Goal: Check status: Check status

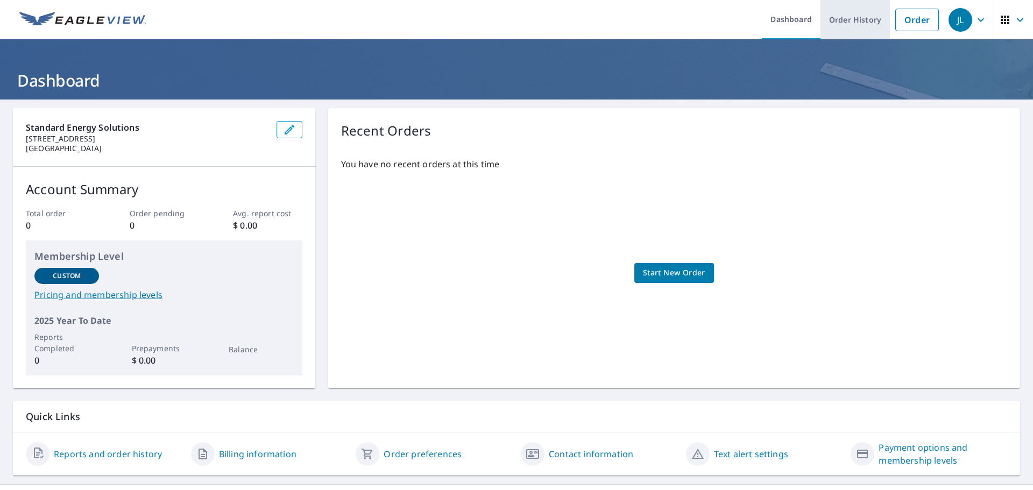
click at [850, 8] on link "Order History" at bounding box center [854, 19] width 69 height 39
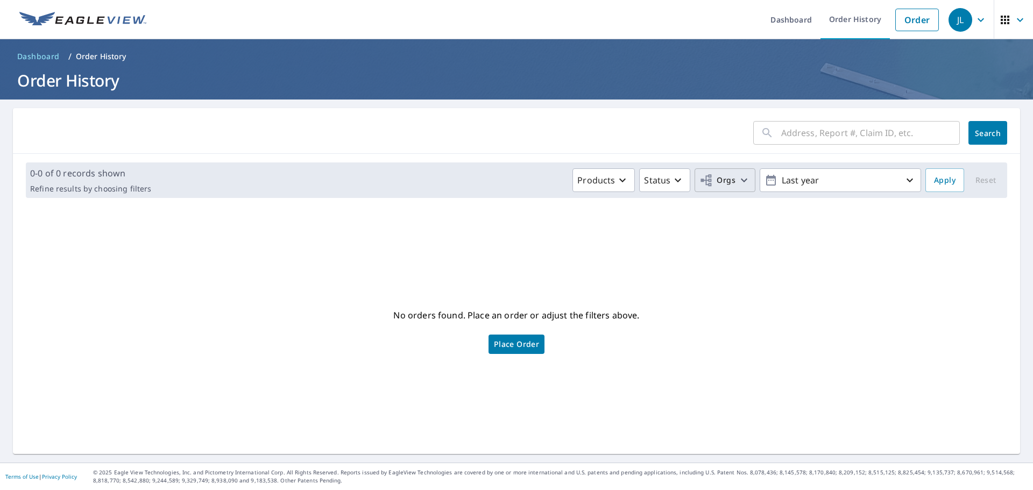
click at [729, 177] on span "Orgs" at bounding box center [724, 180] width 51 height 13
click at [551, 242] on label "Standard Energy Solutions" at bounding box center [573, 242] width 111 height 13
click at [514, 242] on input "Standard Energy Solutions" at bounding box center [507, 242] width 13 height 13
checkbox input "true"
click at [939, 183] on span "Apply" at bounding box center [945, 180] width 22 height 13
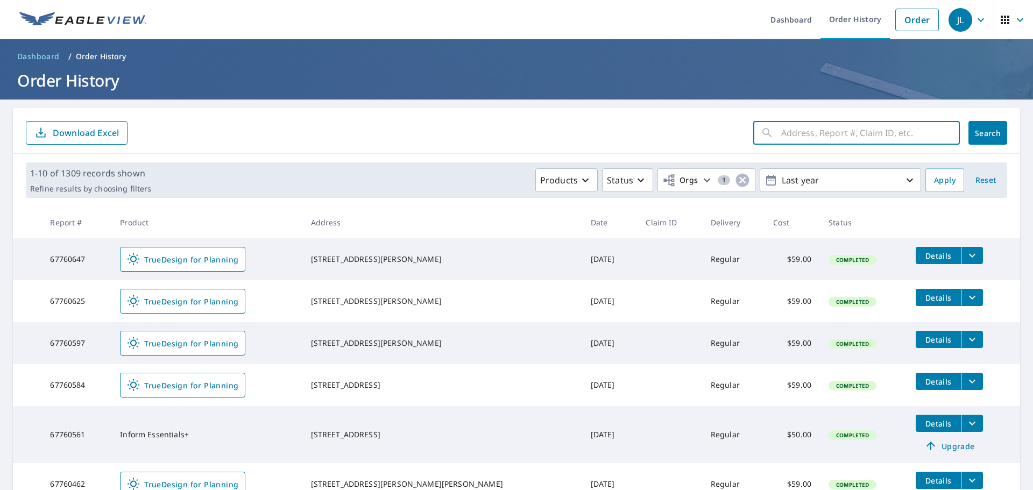
click at [804, 135] on input "text" at bounding box center [870, 133] width 179 height 30
paste input "#56980202"
click at [781, 132] on input "#56980202" at bounding box center [860, 133] width 158 height 30
type input "56980202"
click at [977, 134] on span "Search" at bounding box center [988, 133] width 22 height 10
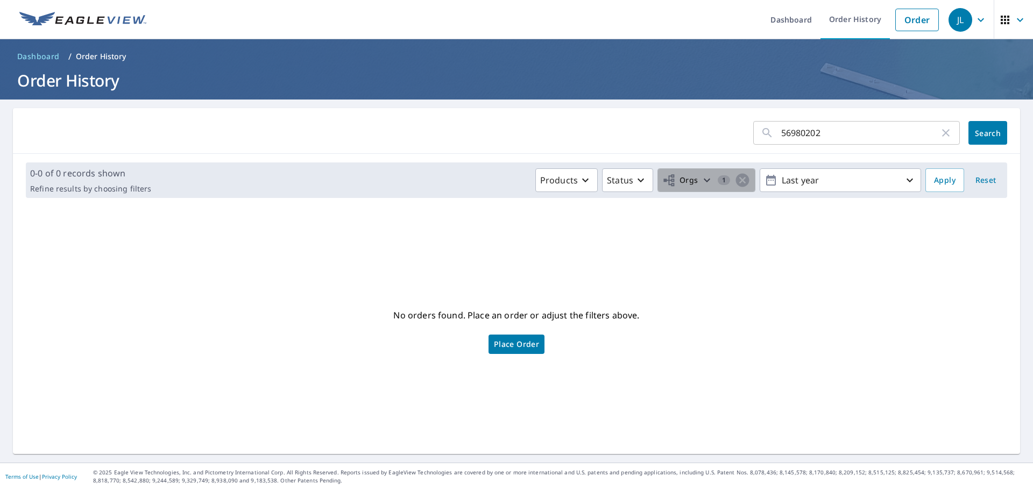
click at [712, 186] on span "1" at bounding box center [725, 180] width 50 height 16
drag, startPoint x: 834, startPoint y: 329, endPoint x: 939, endPoint y: 198, distance: 167.3
click at [837, 327] on div "No orders found. Place an order or adjust the filters above. Place Order" at bounding box center [517, 330] width 990 height 230
click at [940, 179] on span "Apply" at bounding box center [945, 180] width 22 height 13
click at [817, 138] on input "56980202" at bounding box center [860, 133] width 158 height 30
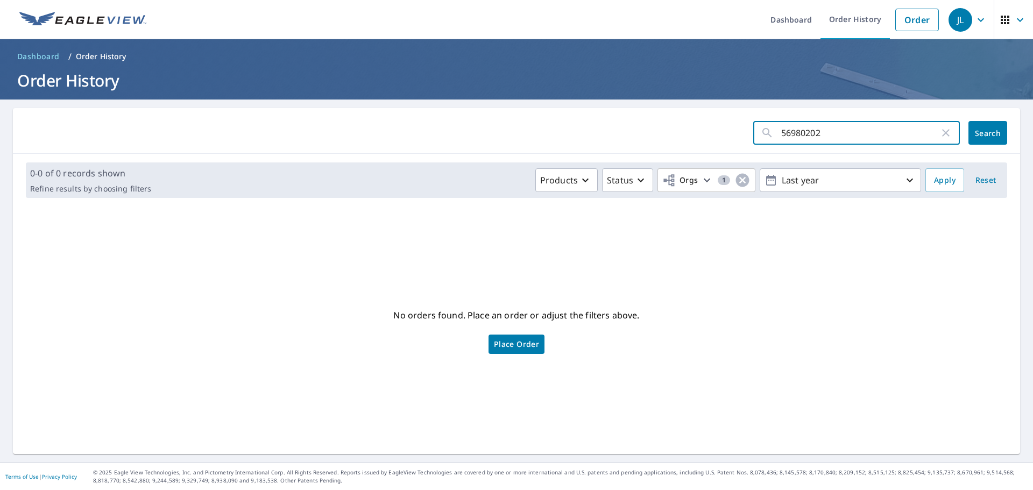
drag, startPoint x: 819, startPoint y: 131, endPoint x: 743, endPoint y: 132, distance: 75.9
click at [743, 132] on form "56980202 ​ Search" at bounding box center [516, 133] width 981 height 24
paste input "#"
click at [781, 135] on input "#56980202" at bounding box center [860, 133] width 158 height 30
type input "56980202"
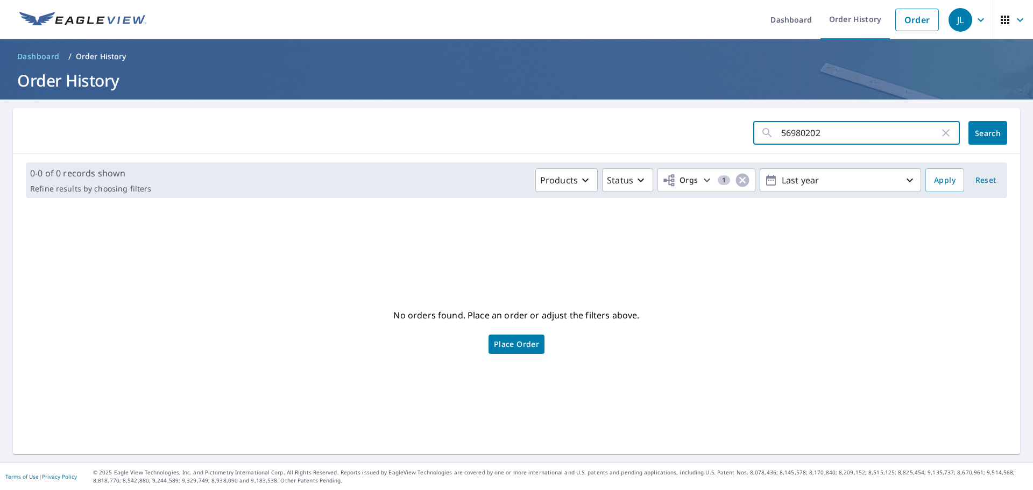
click at [982, 138] on button "Search" at bounding box center [987, 133] width 39 height 24
drag, startPoint x: 831, startPoint y: 131, endPoint x: 762, endPoint y: 124, distance: 69.2
click at [762, 124] on div "56980202 ​" at bounding box center [856, 133] width 207 height 24
click at [838, 140] on input "11002" at bounding box center [860, 133] width 158 height 30
type input "11002 [PERSON_NAME]"
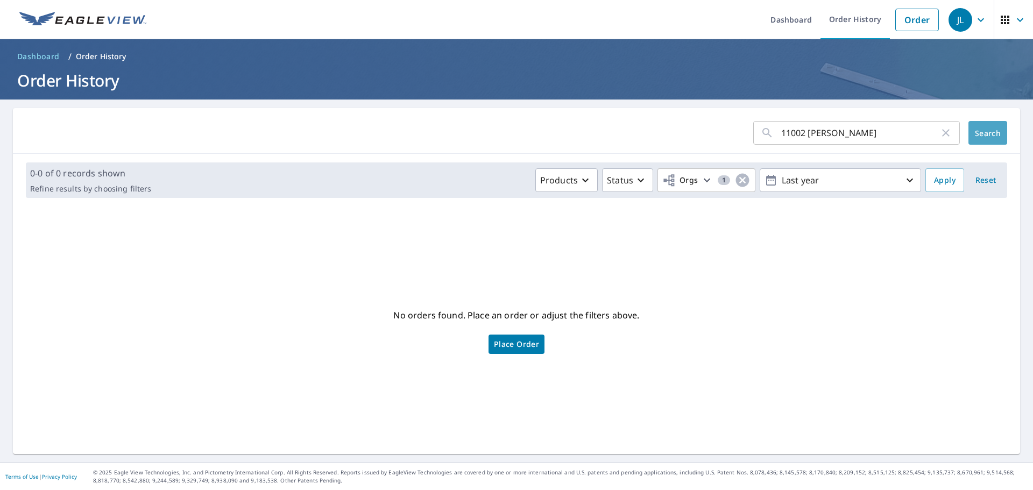
click at [977, 133] on span "Search" at bounding box center [988, 133] width 22 height 10
click at [974, 22] on icon "button" at bounding box center [980, 19] width 13 height 13
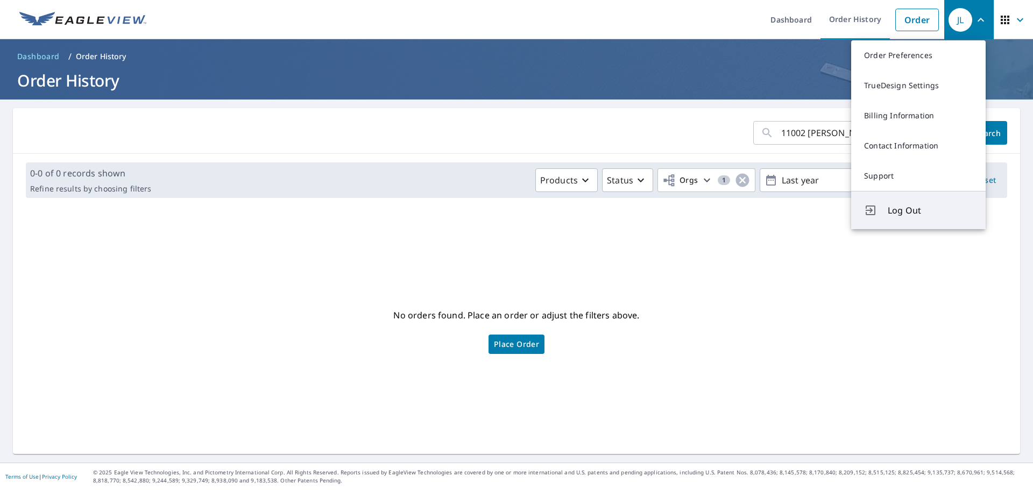
click at [905, 218] on button "Log Out" at bounding box center [918, 210] width 135 height 38
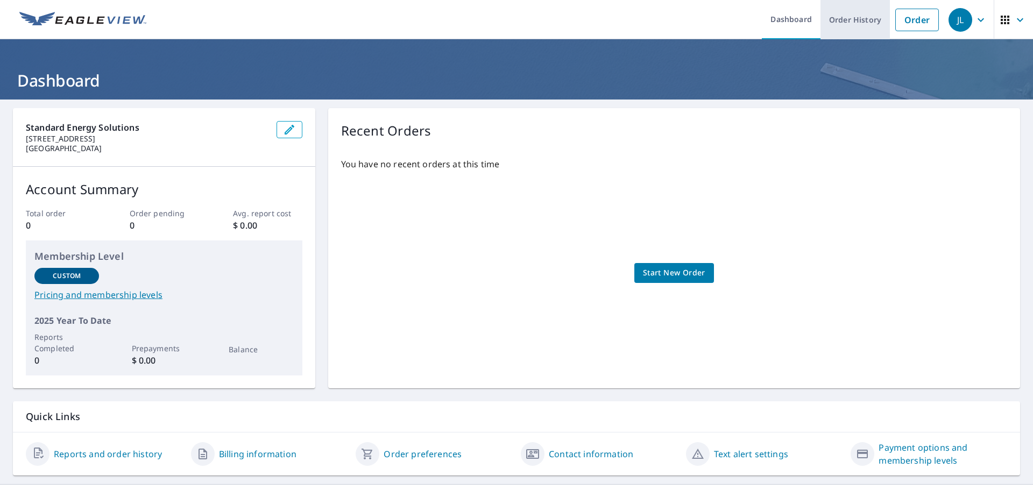
click at [841, 19] on link "Order History" at bounding box center [854, 19] width 69 height 39
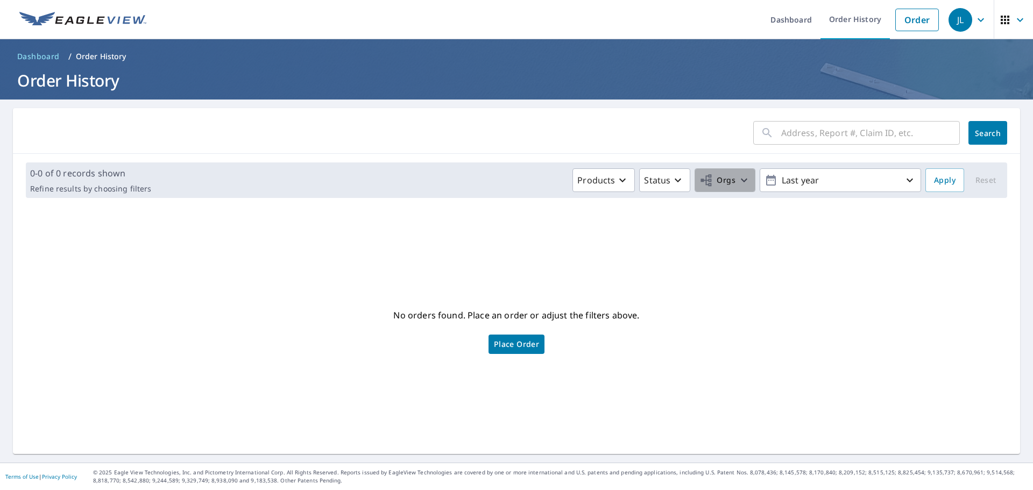
click at [738, 180] on icon "button" at bounding box center [744, 180] width 13 height 13
click at [549, 246] on label "Standard Energy Solutions" at bounding box center [573, 242] width 111 height 13
click at [514, 246] on input "Standard Energy Solutions" at bounding box center [507, 242] width 13 height 13
checkbox input "true"
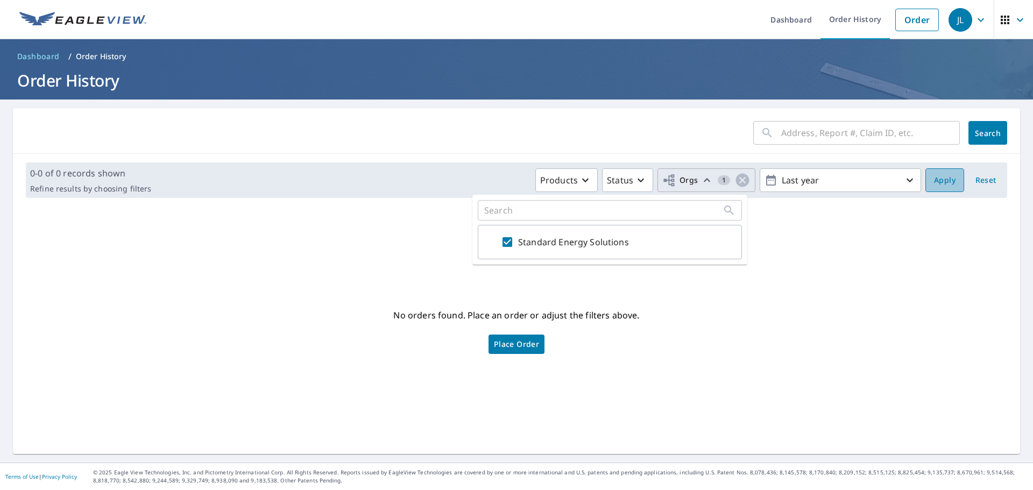
click at [935, 181] on span "Apply" at bounding box center [945, 180] width 22 height 13
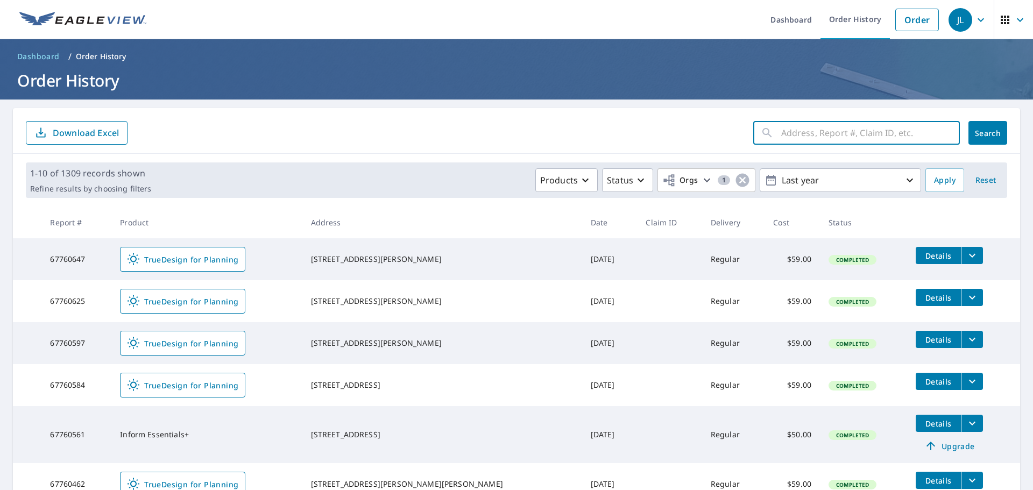
click at [792, 132] on input "text" at bounding box center [870, 133] width 179 height 30
type input "11002 [PERSON_NAME]"
click at [977, 130] on span "Search" at bounding box center [988, 133] width 22 height 10
